Goal: Task Accomplishment & Management: Manage account settings

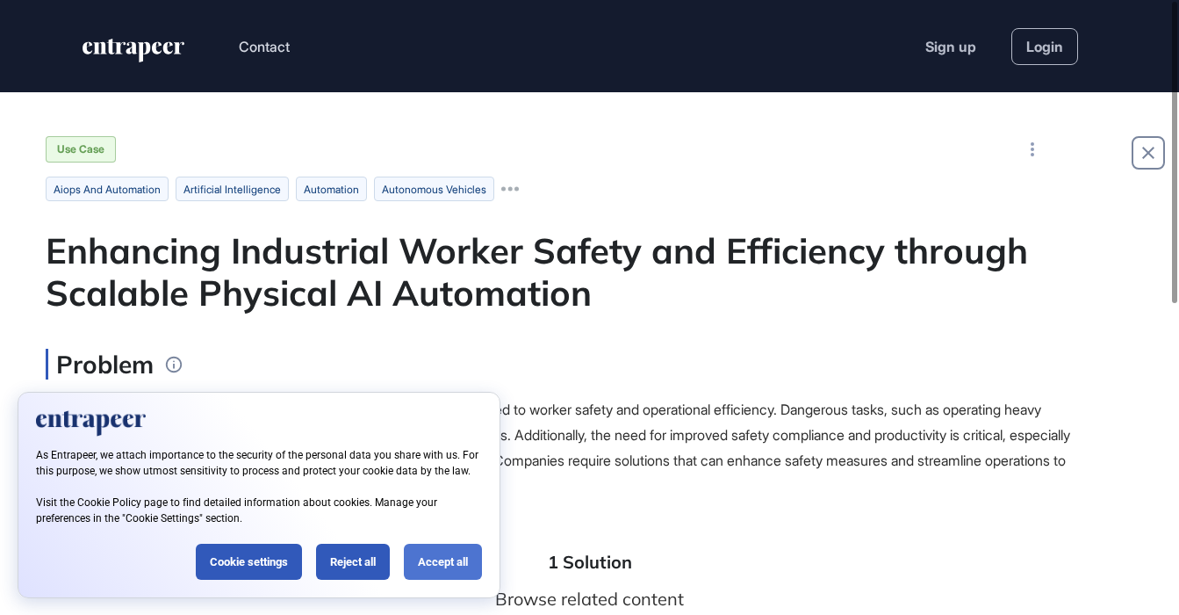
click at [452, 560] on div "Accept all" at bounding box center [443, 561] width 78 height 36
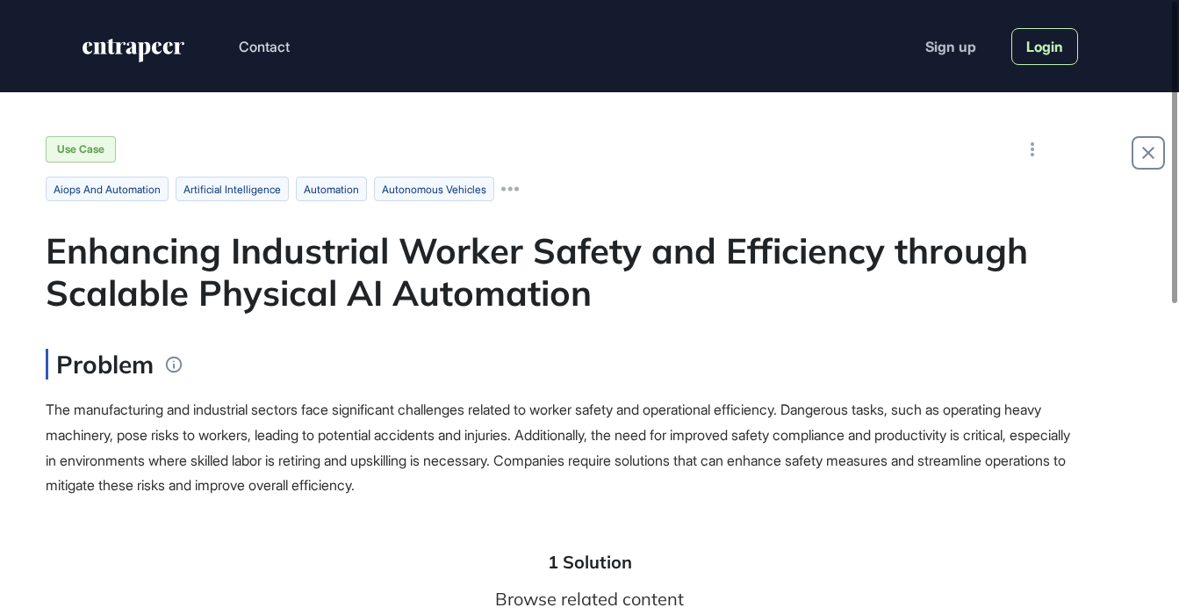
click at [1046, 52] on link "Login" at bounding box center [1044, 46] width 67 height 37
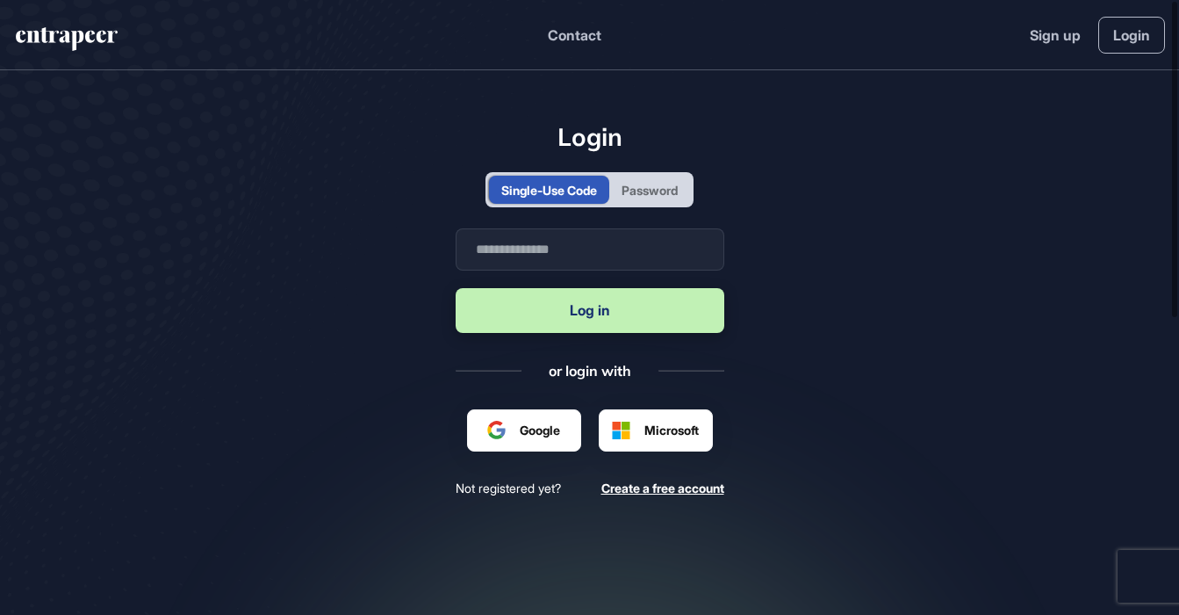
scroll to position [1, 1]
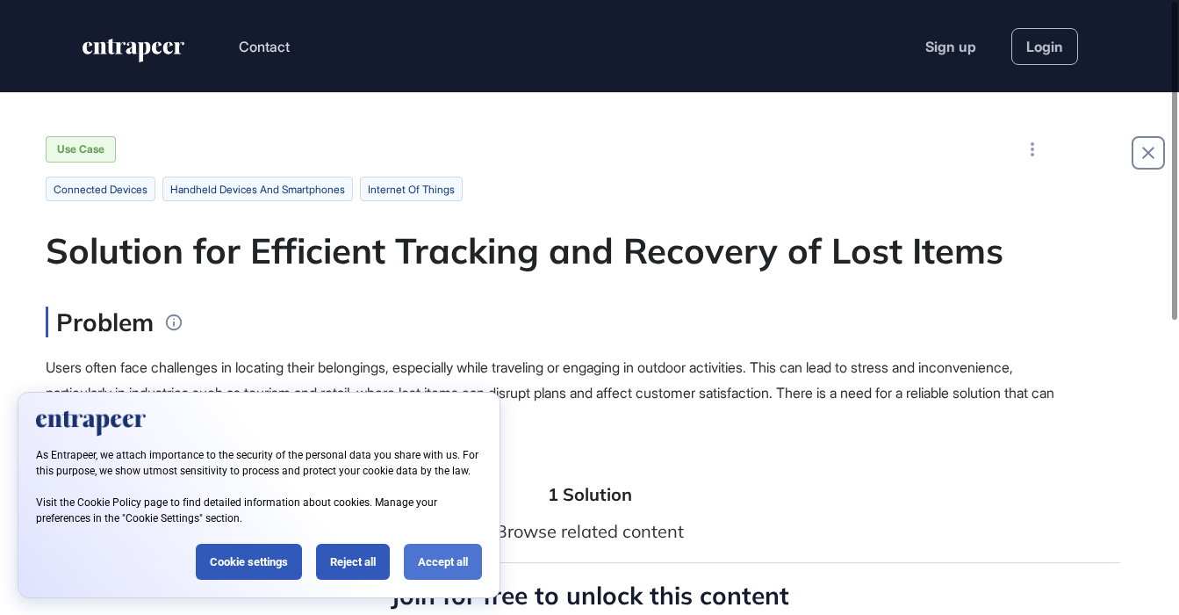
click at [436, 560] on div "Accept all" at bounding box center [443, 561] width 78 height 36
